Goal: Register for event/course

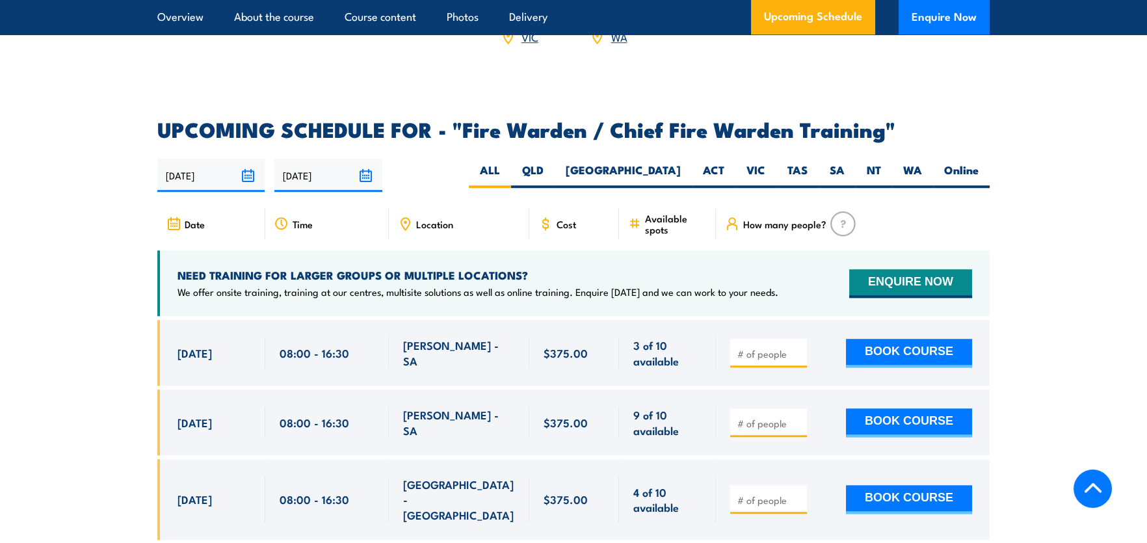
scroll to position [2211, 0]
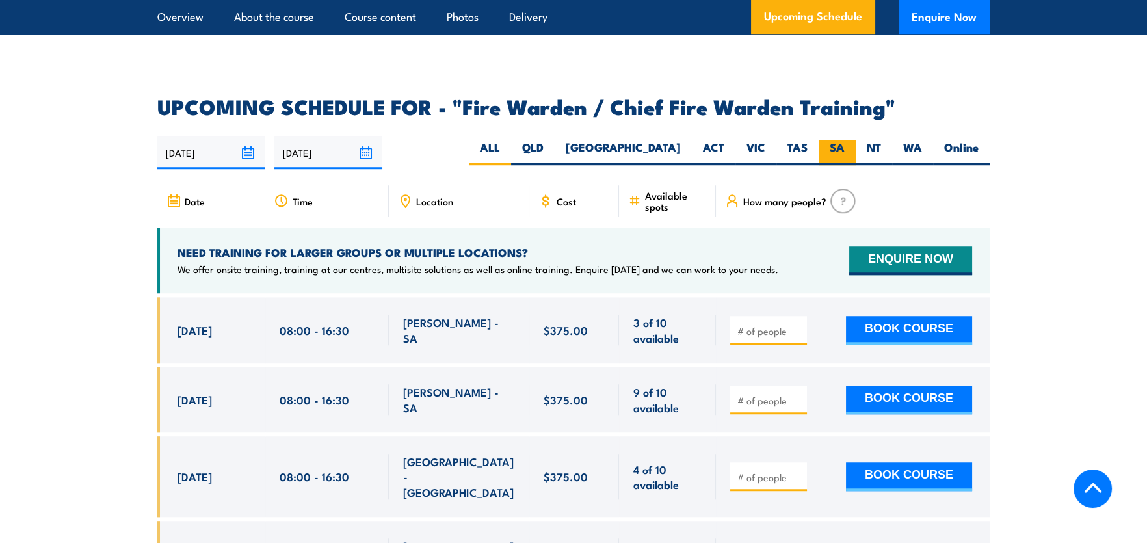
click at [821, 140] on label "SA" at bounding box center [837, 152] width 37 height 25
click at [845, 140] on input "SA" at bounding box center [849, 144] width 8 height 8
radio input "true"
click at [810, 140] on label "TAS" at bounding box center [798, 152] width 42 height 25
click at [810, 140] on input "TAS" at bounding box center [812, 144] width 8 height 8
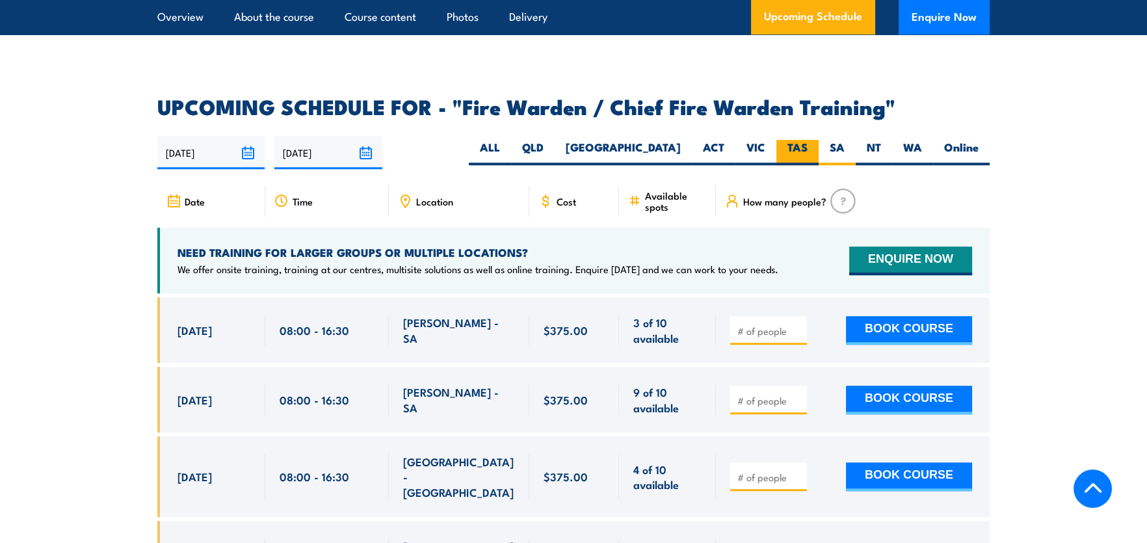
radio input "true"
click at [804, 142] on label "TAS" at bounding box center [798, 152] width 42 height 25
click at [808, 142] on input "TAS" at bounding box center [812, 144] width 8 height 8
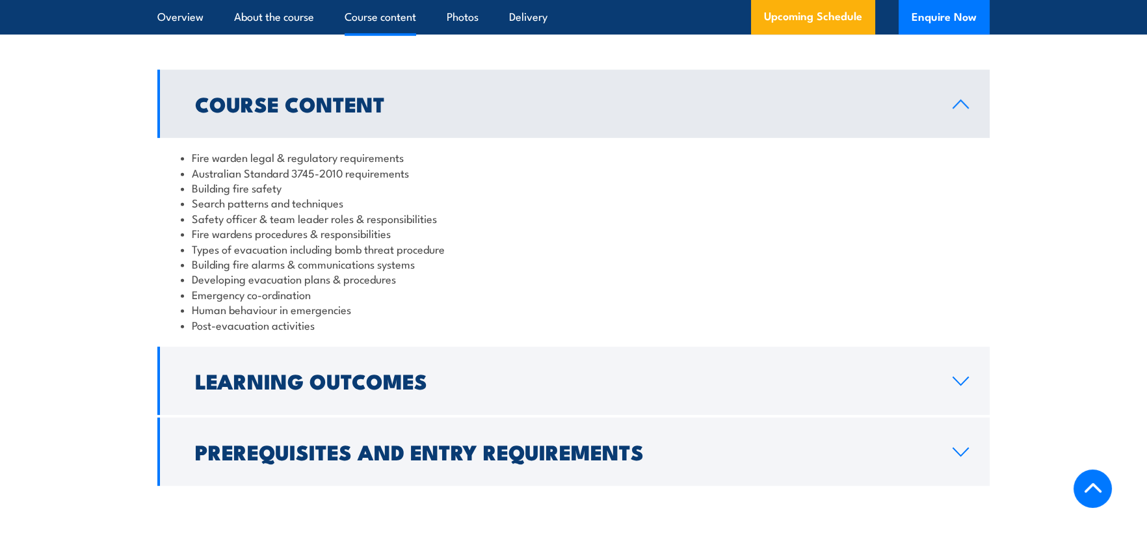
scroll to position [1300, 0]
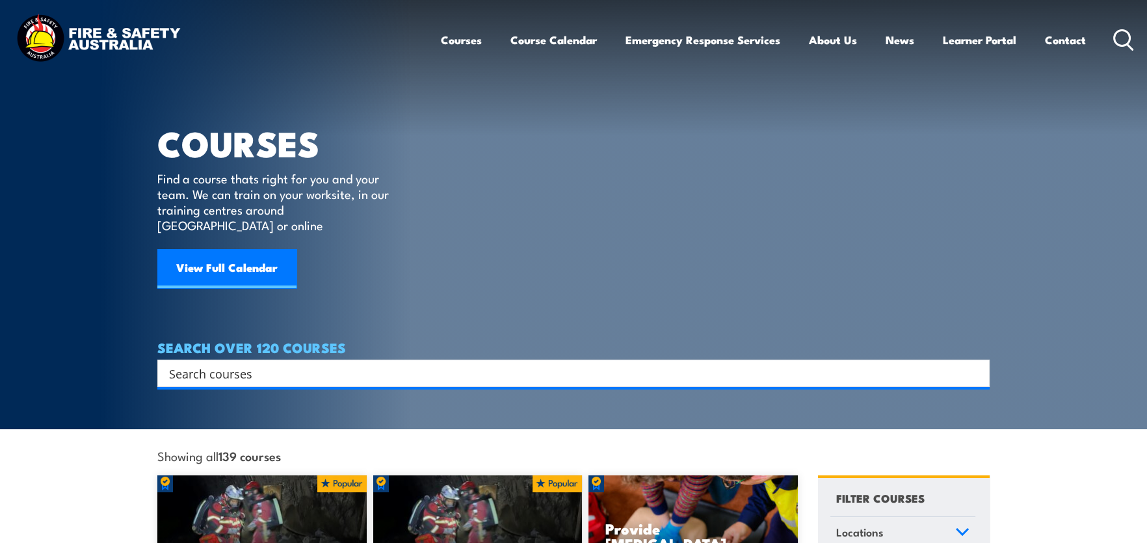
click at [333, 364] on input "Search input" at bounding box center [565, 374] width 792 height 20
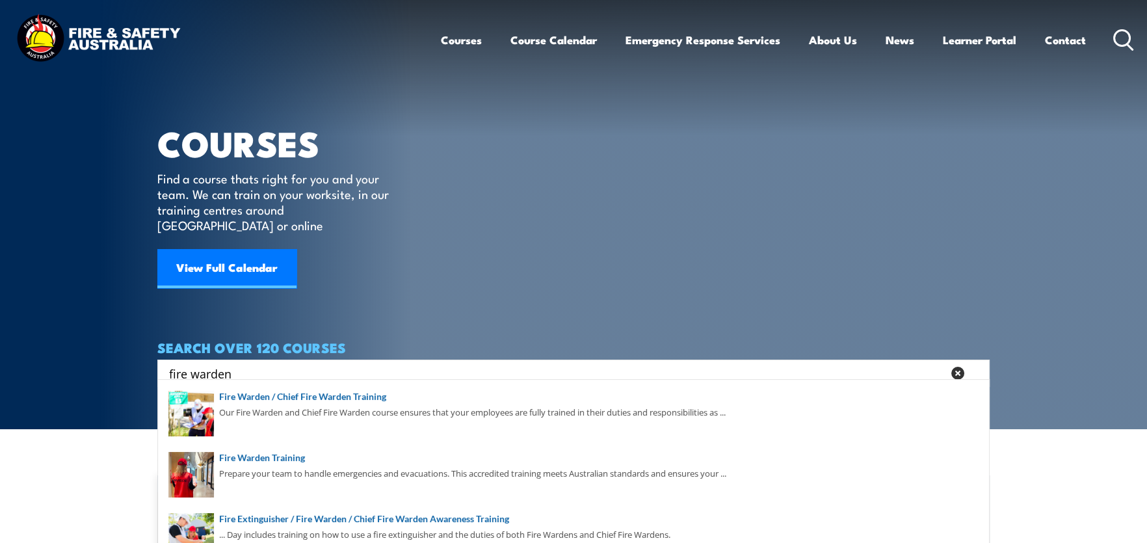
type input "fire warden"
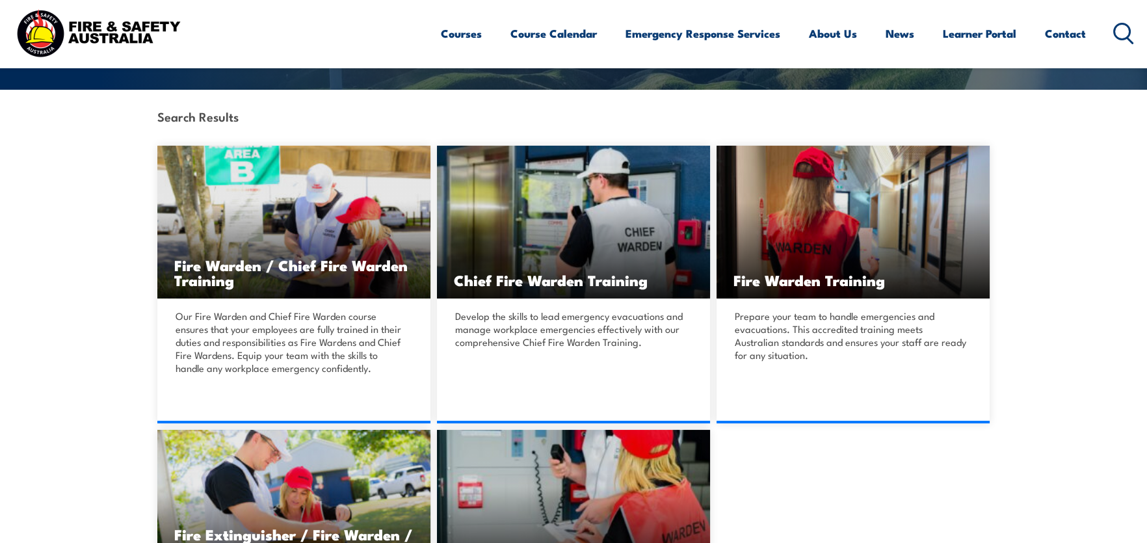
scroll to position [390, 0]
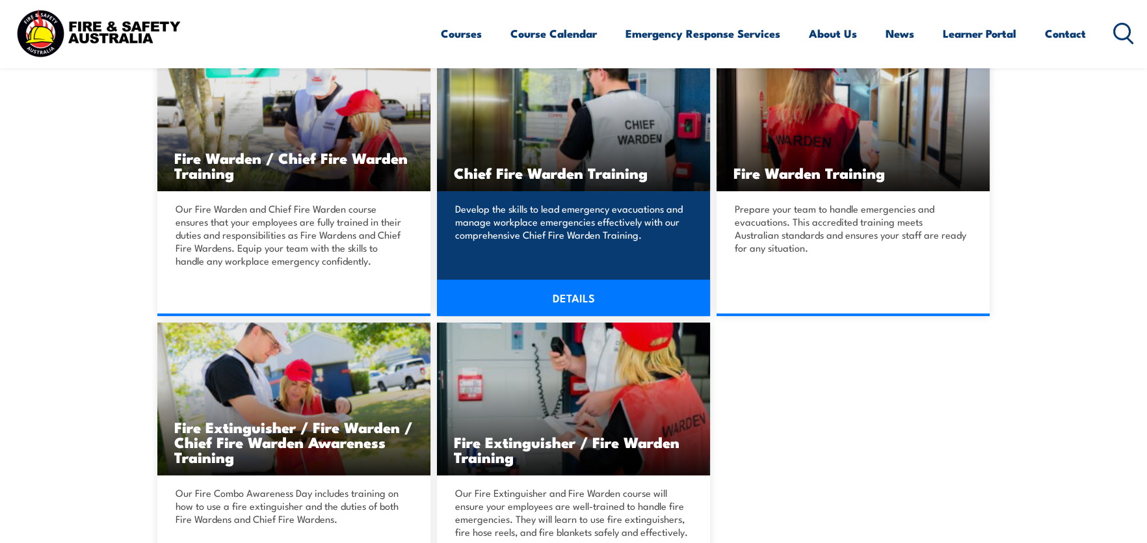
click at [618, 240] on p "Develop the skills to lead emergency evacuations and manage workplace emergenci…" at bounding box center [571, 221] width 233 height 39
click at [598, 291] on link "DETAILS" at bounding box center [573, 298] width 273 height 36
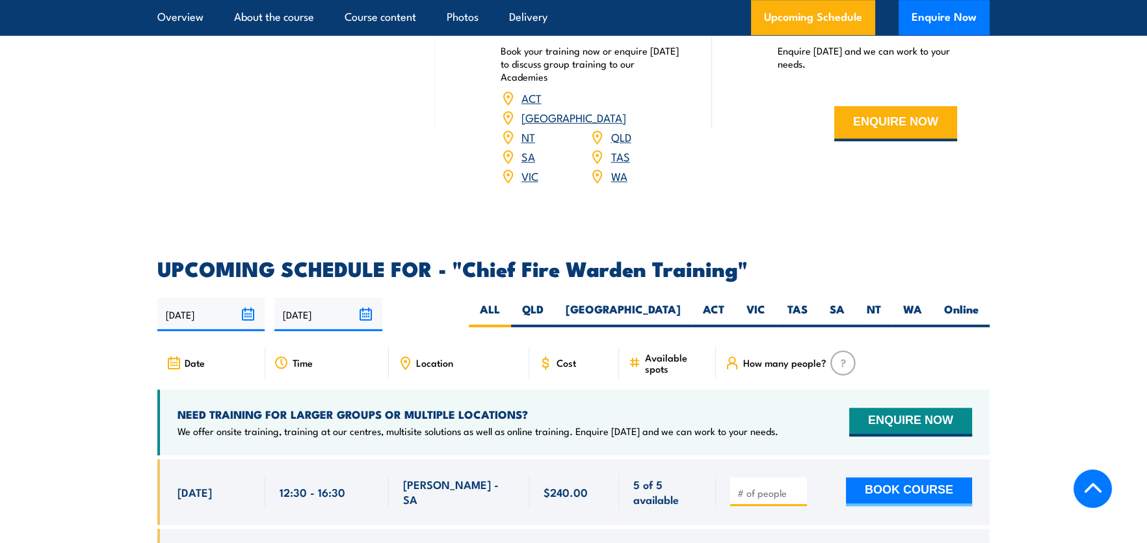
scroll to position [2211, 0]
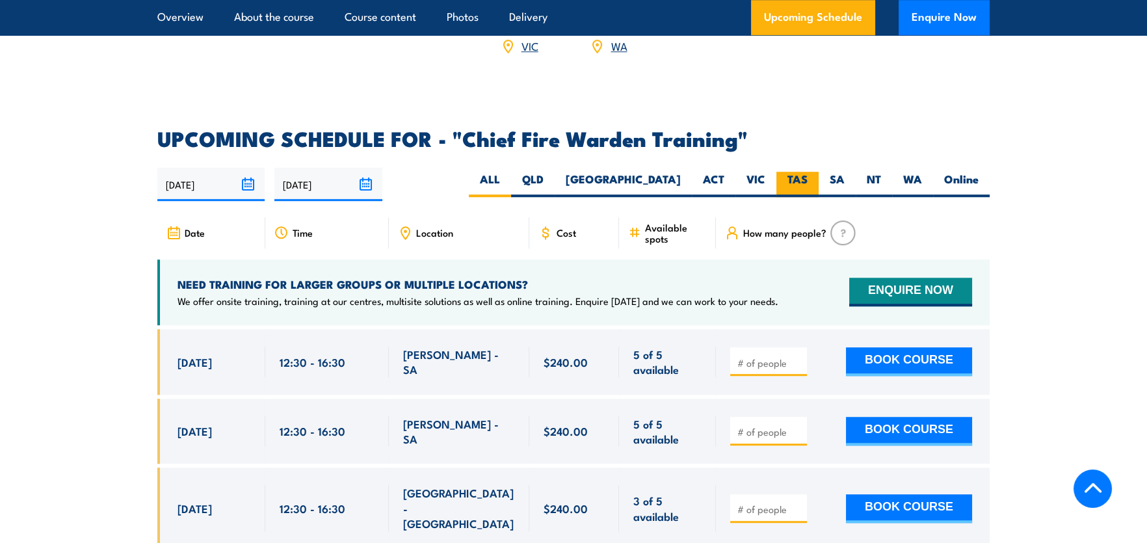
click at [801, 172] on label "TAS" at bounding box center [798, 184] width 42 height 25
click at [808, 172] on input "TAS" at bounding box center [812, 176] width 8 height 8
radio input "true"
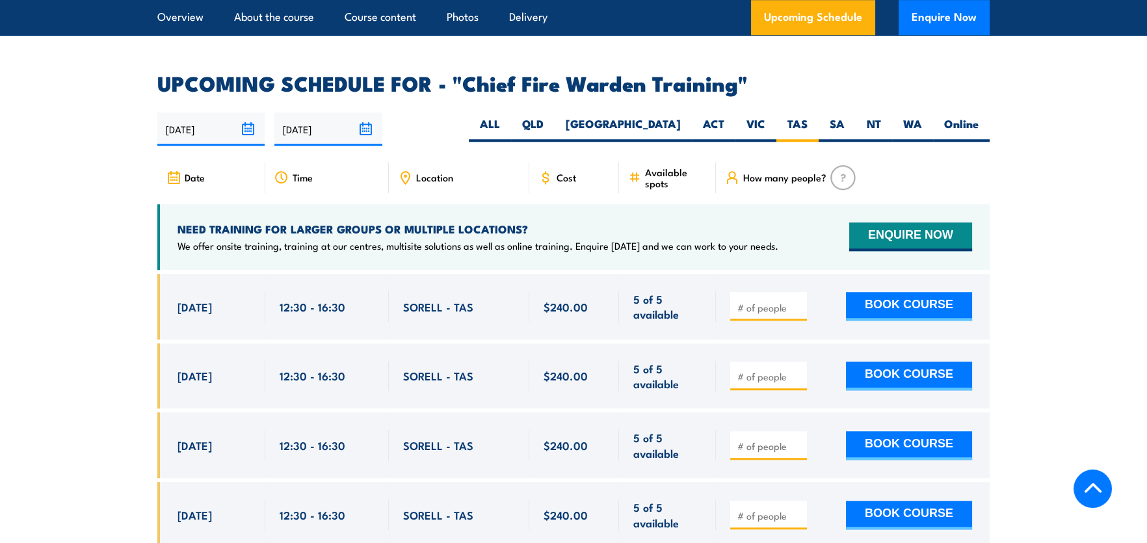
scroll to position [2256, 0]
